Goal: Transaction & Acquisition: Purchase product/service

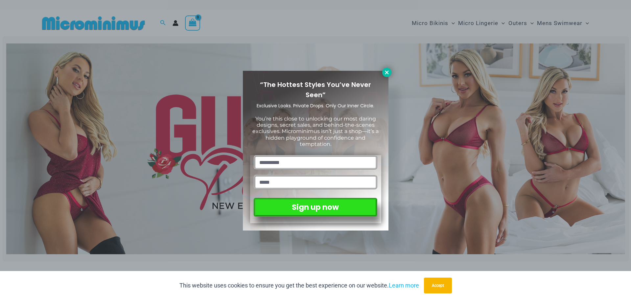
click at [386, 70] on icon at bounding box center [387, 72] width 6 height 6
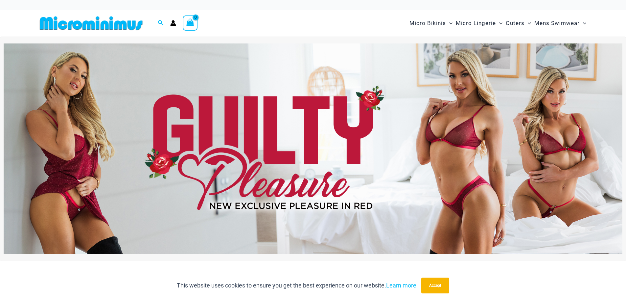
click at [306, 135] on img at bounding box center [313, 148] width 619 height 210
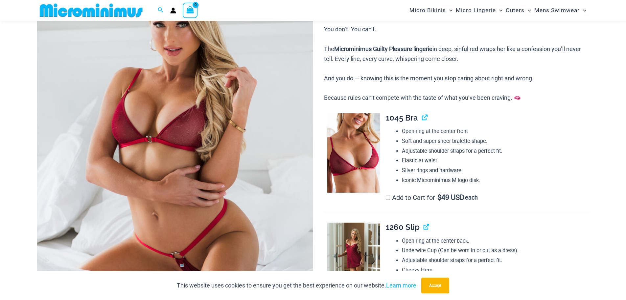
scroll to position [127, 0]
click at [353, 159] on img at bounding box center [353, 153] width 53 height 80
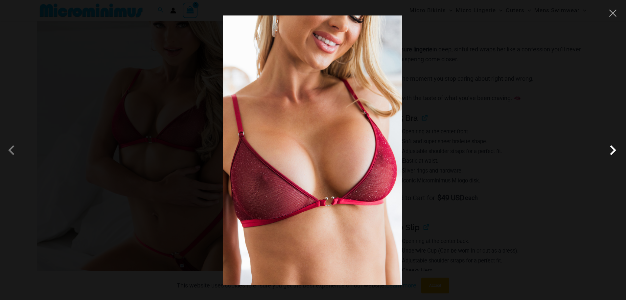
click at [611, 147] on span at bounding box center [613, 150] width 20 height 20
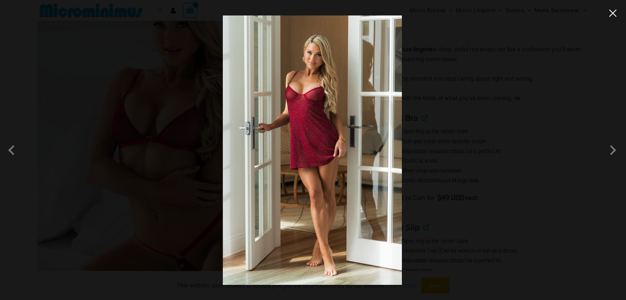
click at [613, 13] on button "Close" at bounding box center [613, 13] width 10 height 10
